Goal: Navigation & Orientation: Find specific page/section

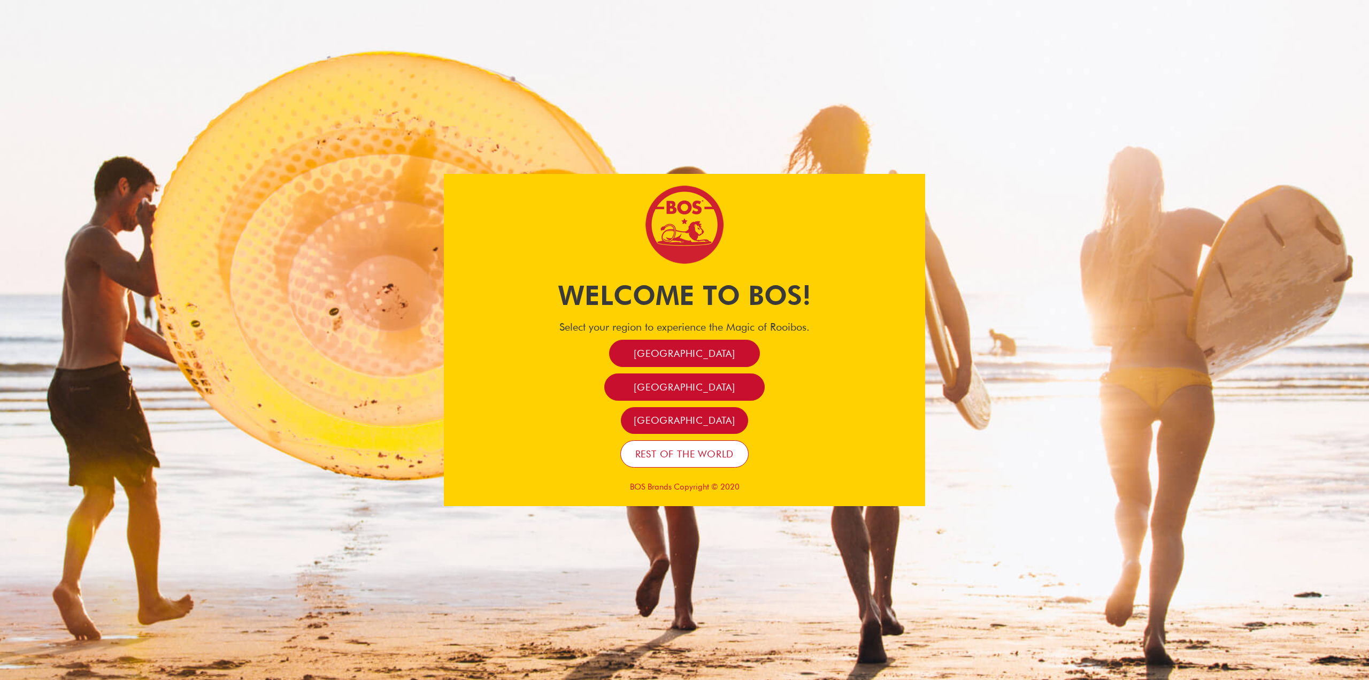
click at [683, 458] on span "Rest of the world" at bounding box center [684, 454] width 99 height 12
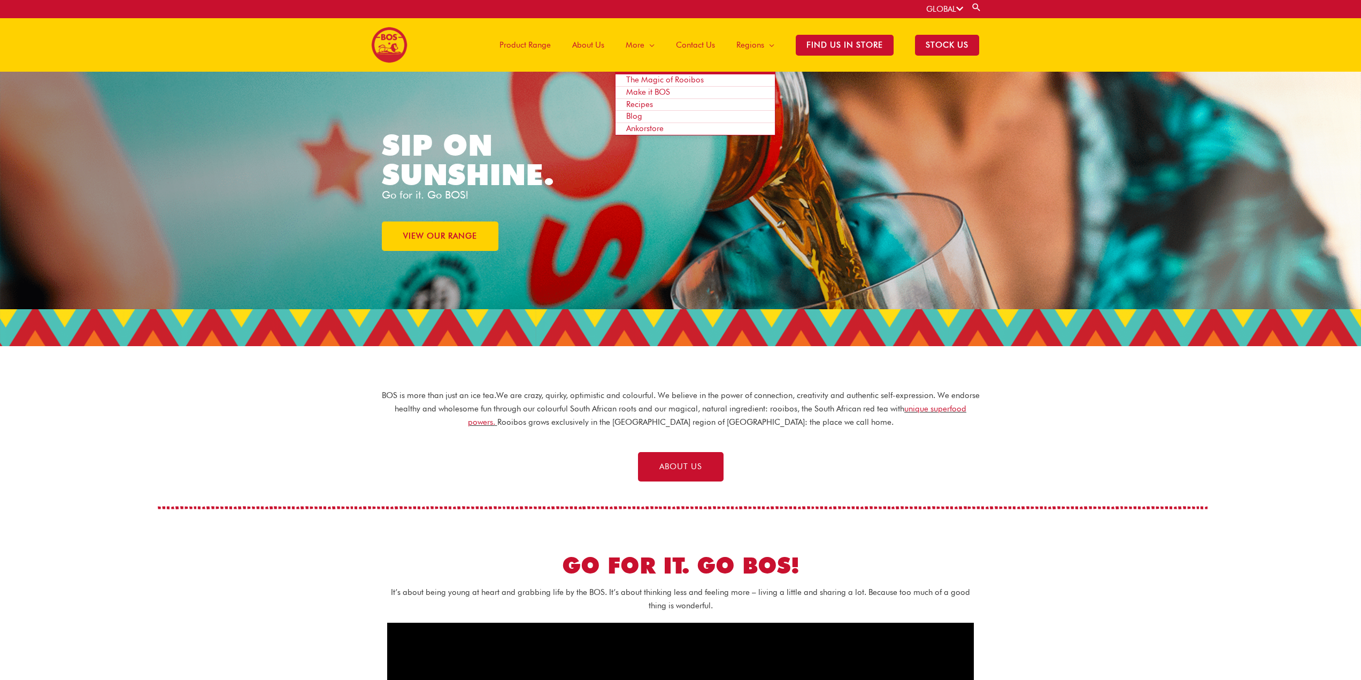
click at [653, 104] on span "Recipes" at bounding box center [639, 104] width 27 height 10
